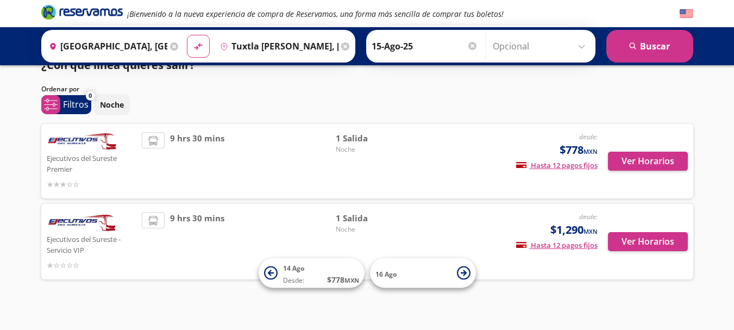
scroll to position [28, 0]
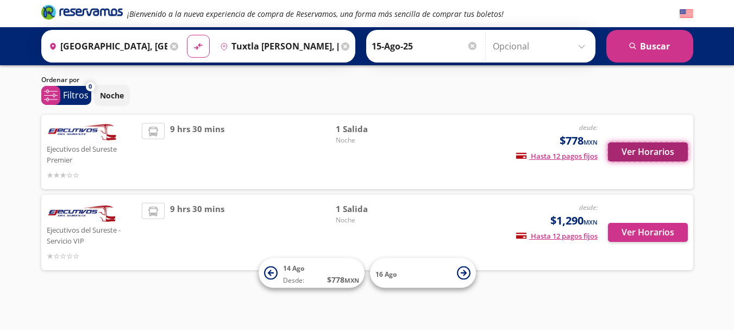
click at [631, 148] on button "Ver Horarios" at bounding box center [648, 151] width 80 height 19
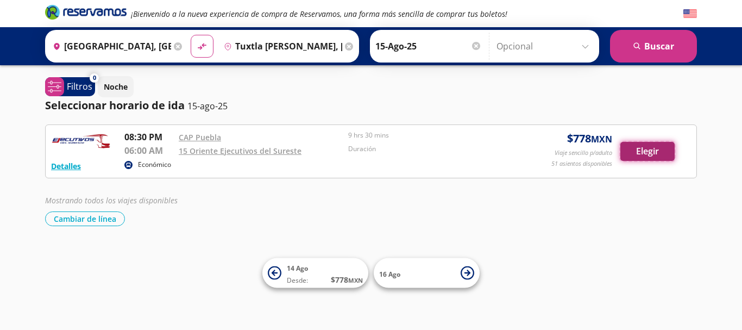
click at [652, 149] on button "Elegir" at bounding box center [647, 151] width 54 height 19
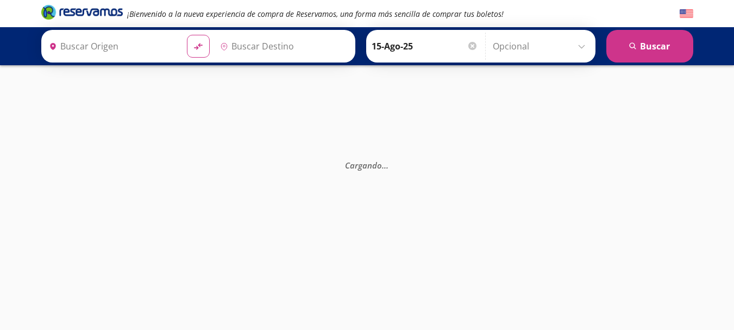
type input "[GEOGRAPHIC_DATA], [GEOGRAPHIC_DATA]"
type input "Tuxtla [PERSON_NAME], [GEOGRAPHIC_DATA]"
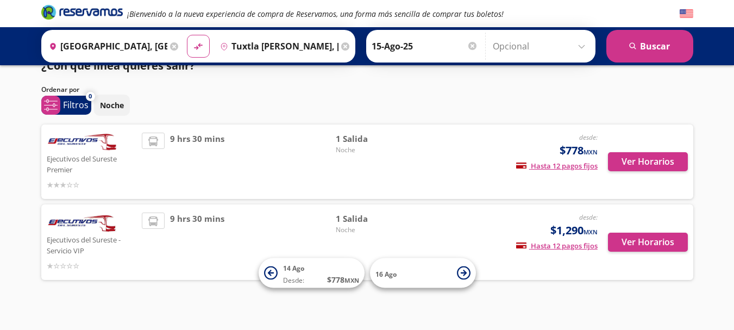
scroll to position [28, 0]
